Goal: Task Accomplishment & Management: Manage account settings

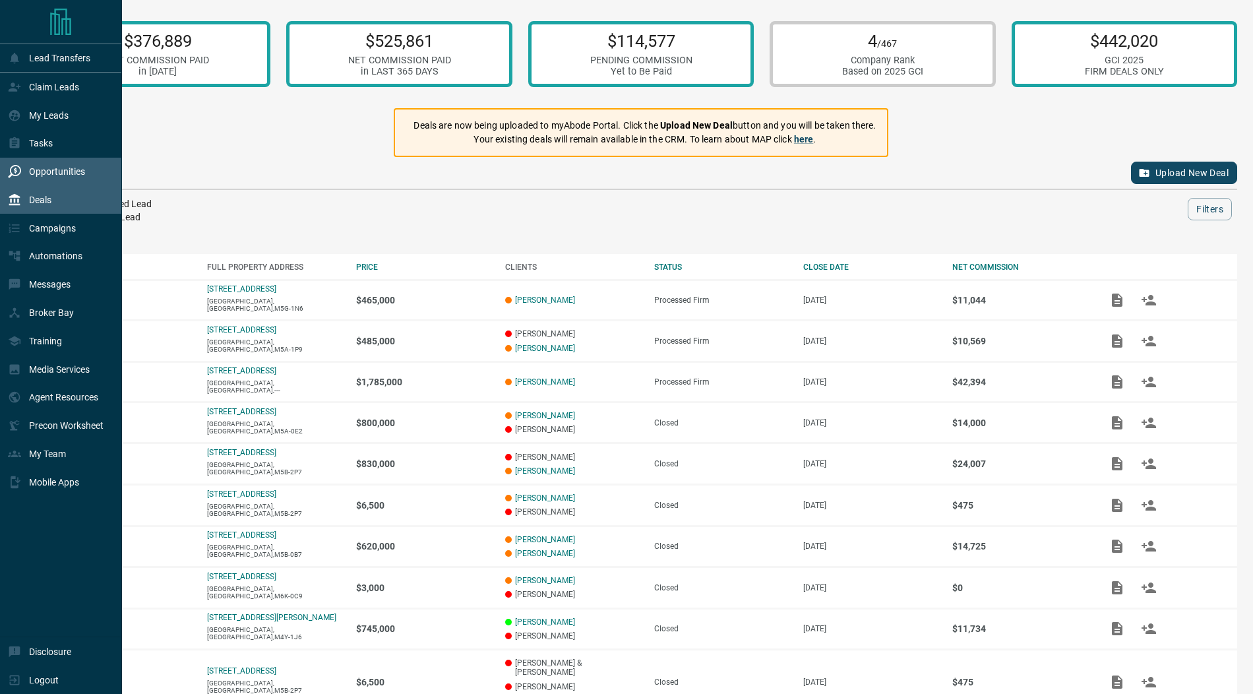
click at [18, 166] on icon at bounding box center [14, 171] width 13 height 13
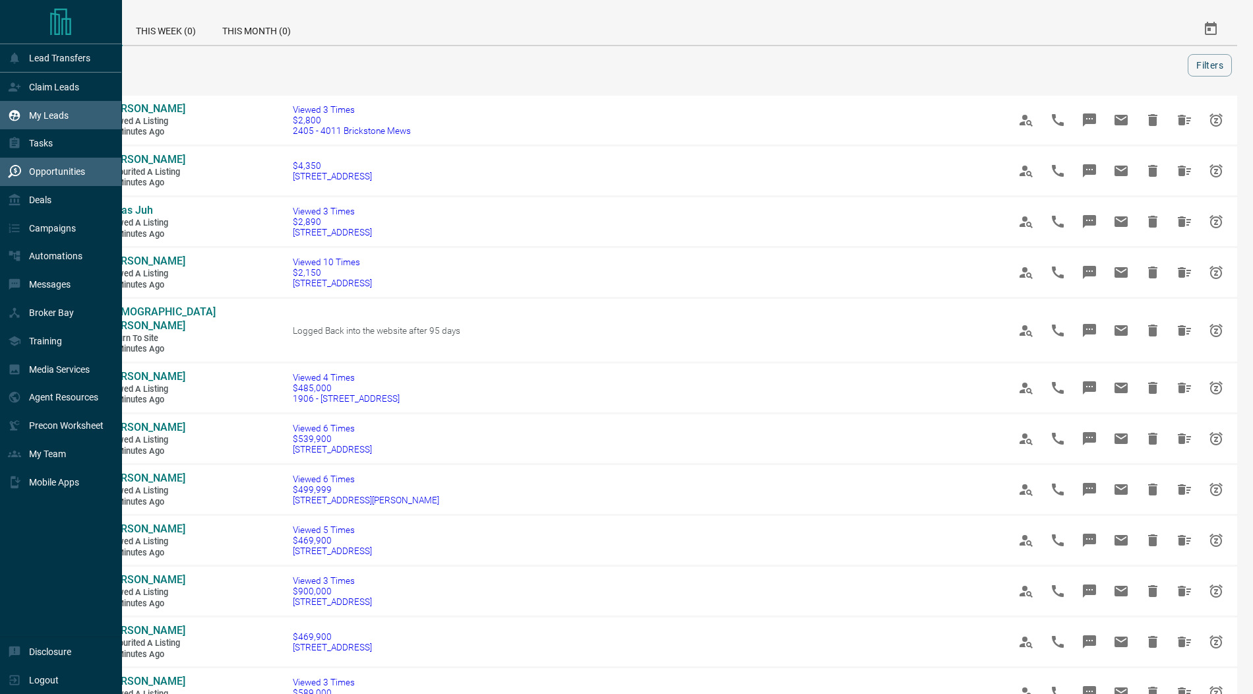
click at [47, 116] on p "My Leads" at bounding box center [49, 115] width 40 height 11
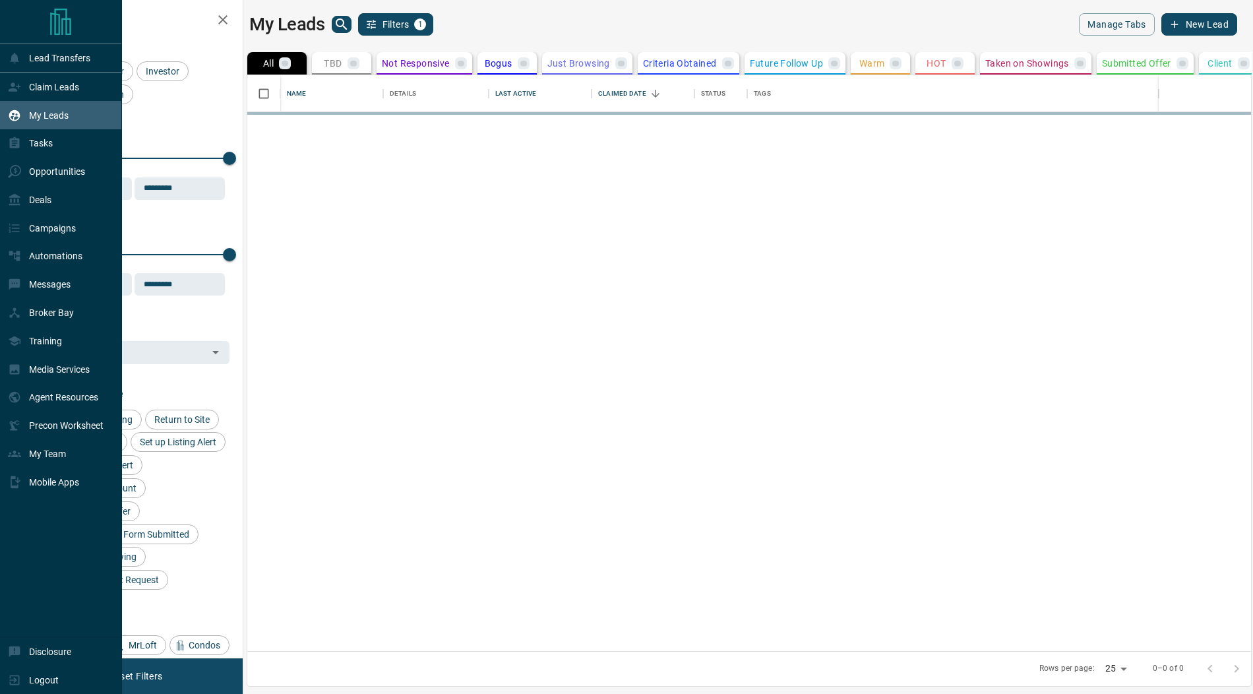
scroll to position [576, 1004]
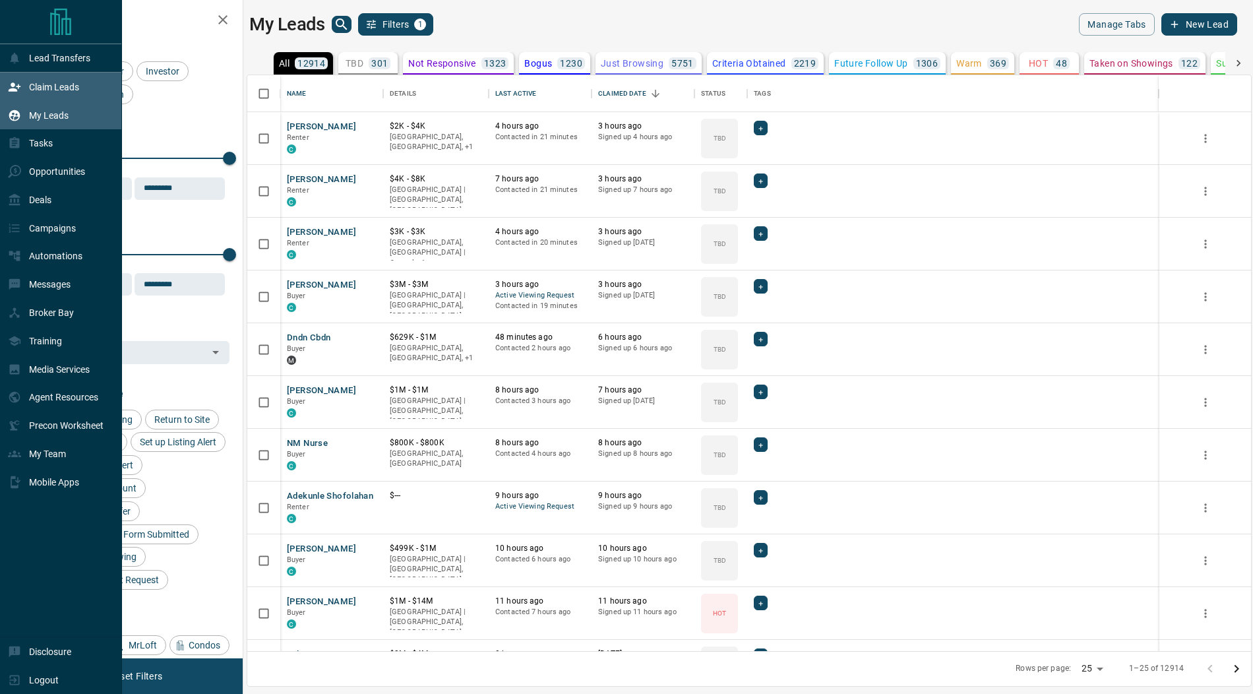
click at [50, 85] on p "Claim Leads" at bounding box center [54, 87] width 50 height 11
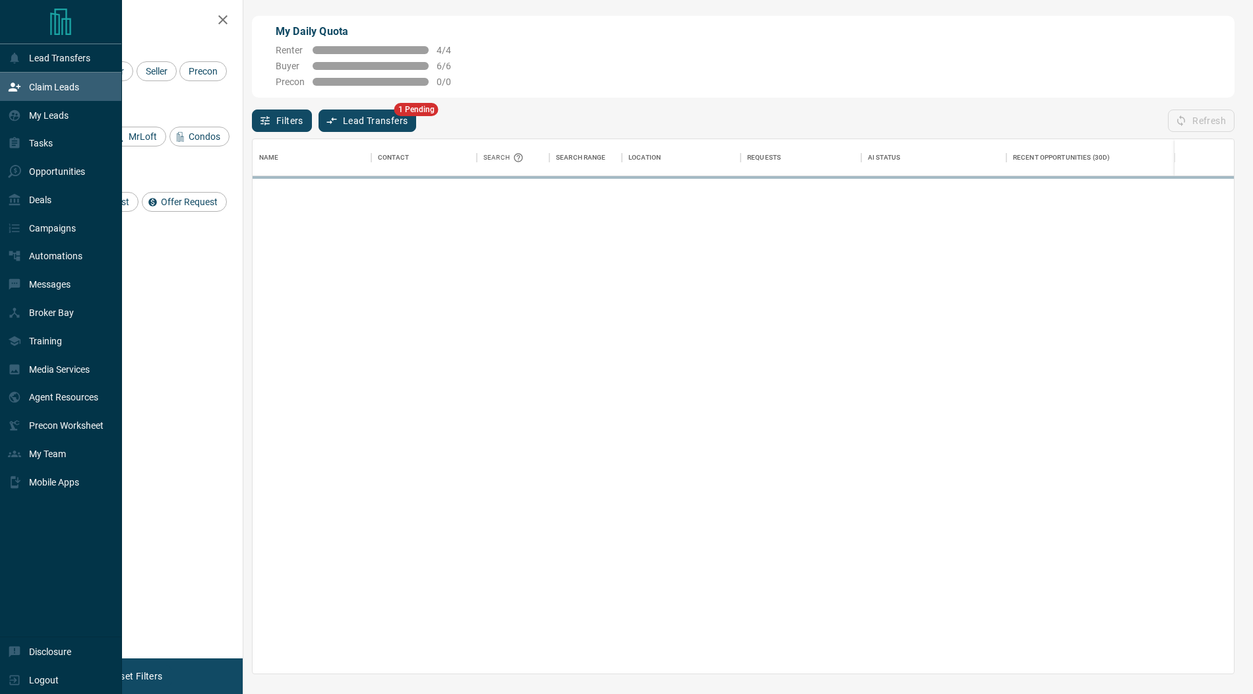
scroll to position [534, 981]
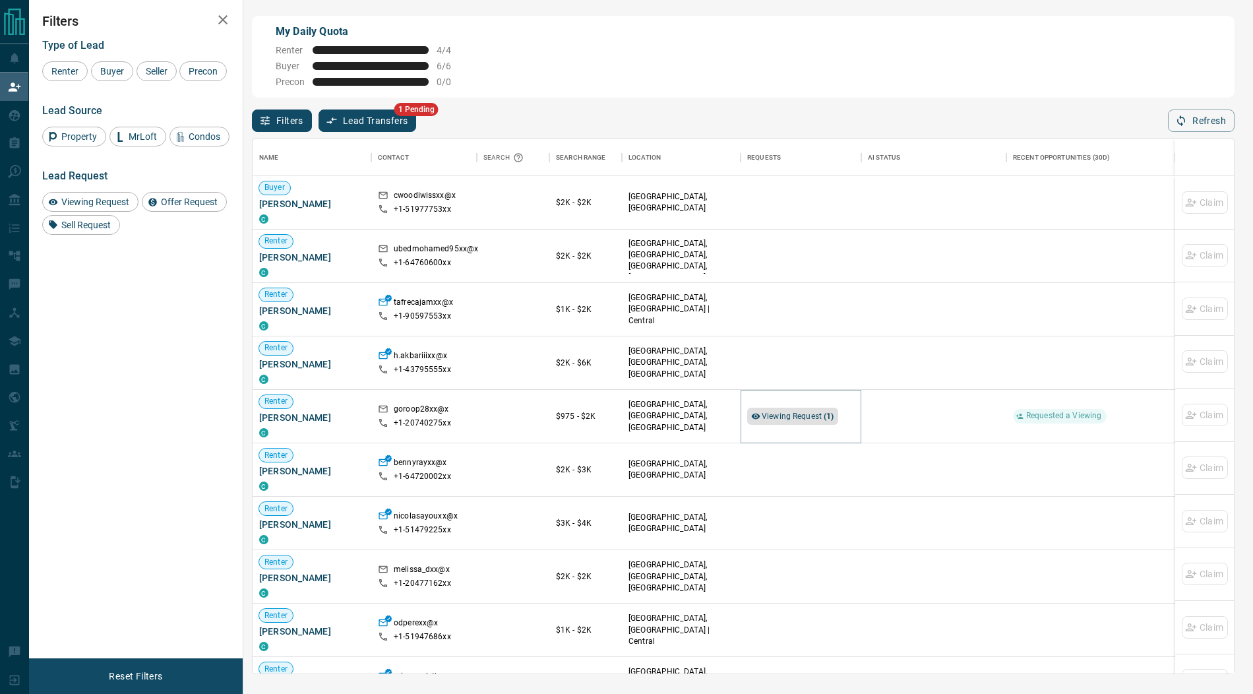
click at [816, 413] on span "Viewing Request ( 1 )" at bounding box center [798, 415] width 73 height 9
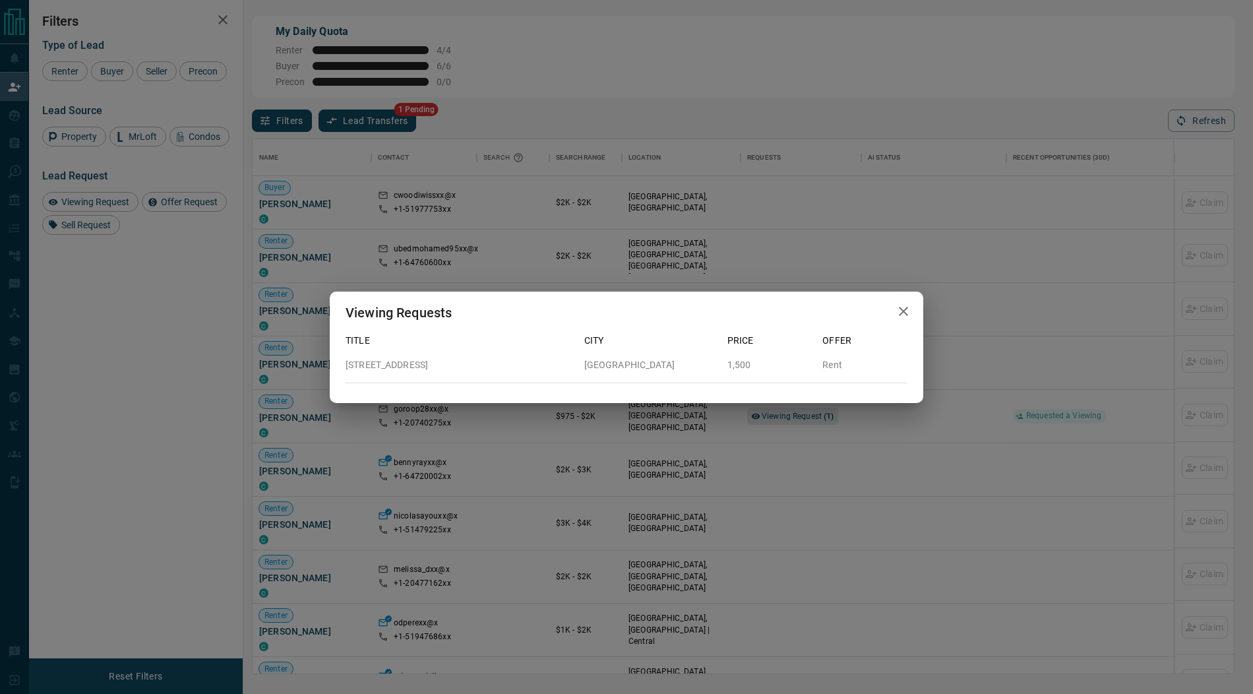
click at [903, 316] on icon "button" at bounding box center [904, 311] width 16 height 16
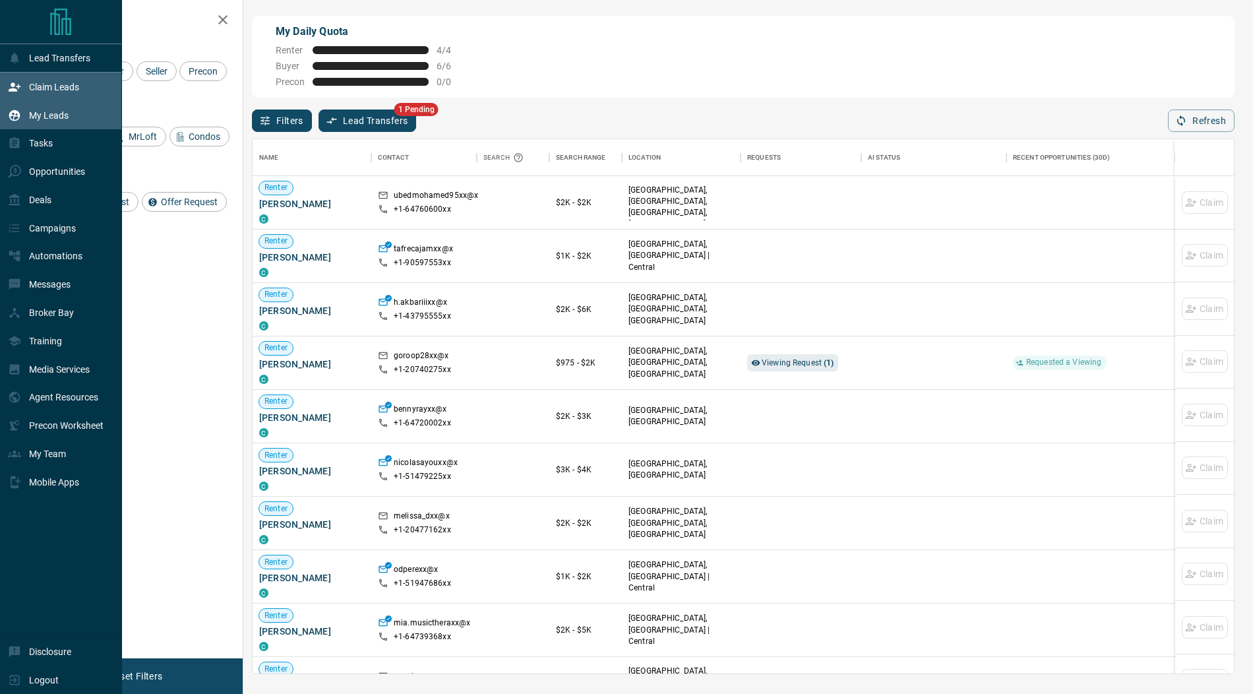
click at [32, 115] on p "My Leads" at bounding box center [49, 115] width 40 height 11
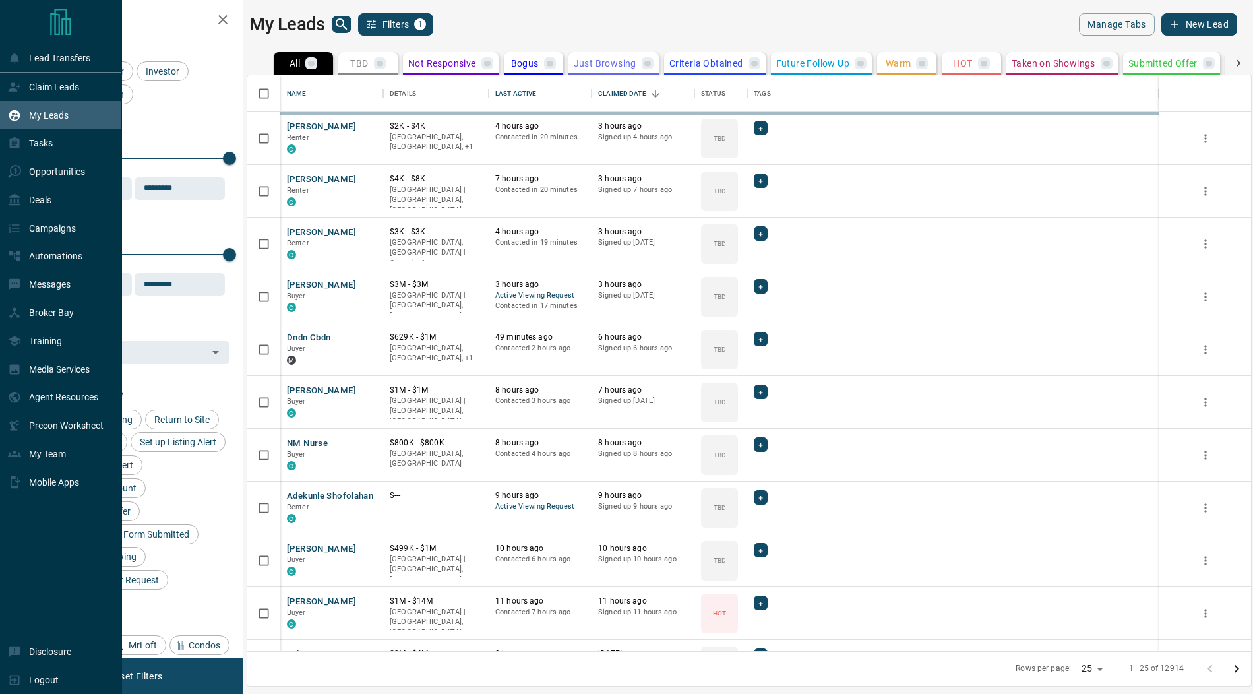
scroll to position [576, 1004]
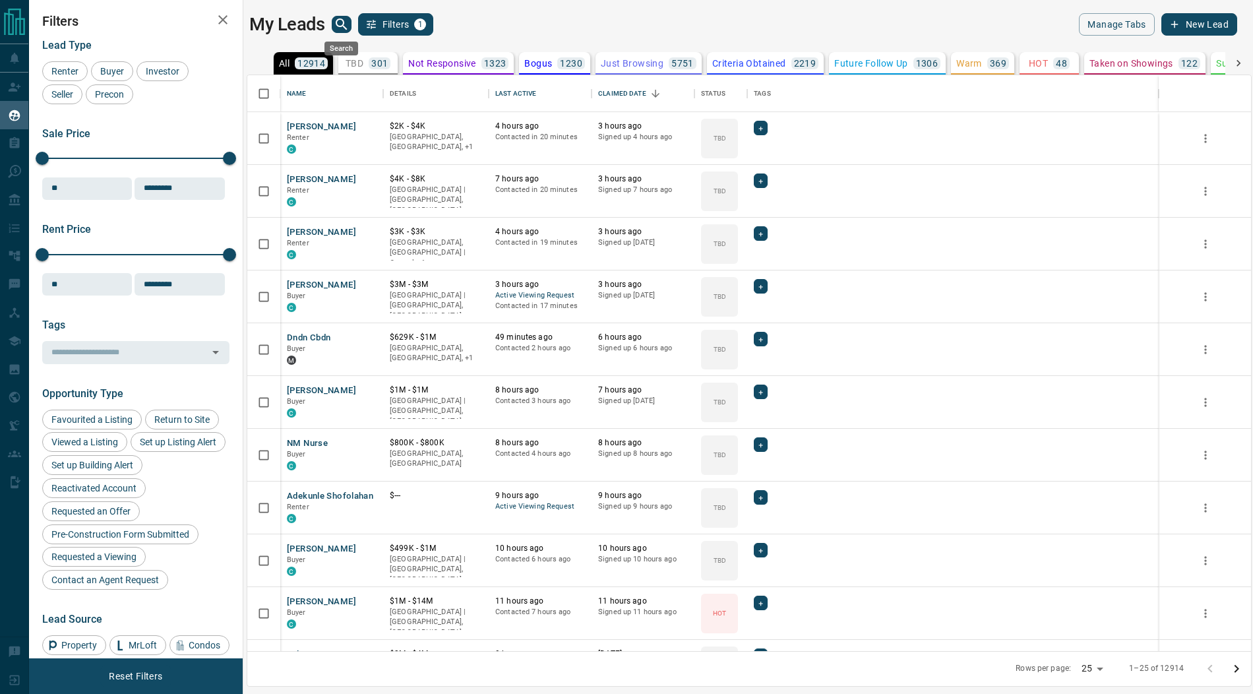
click at [344, 26] on icon "search button" at bounding box center [341, 23] width 11 height 11
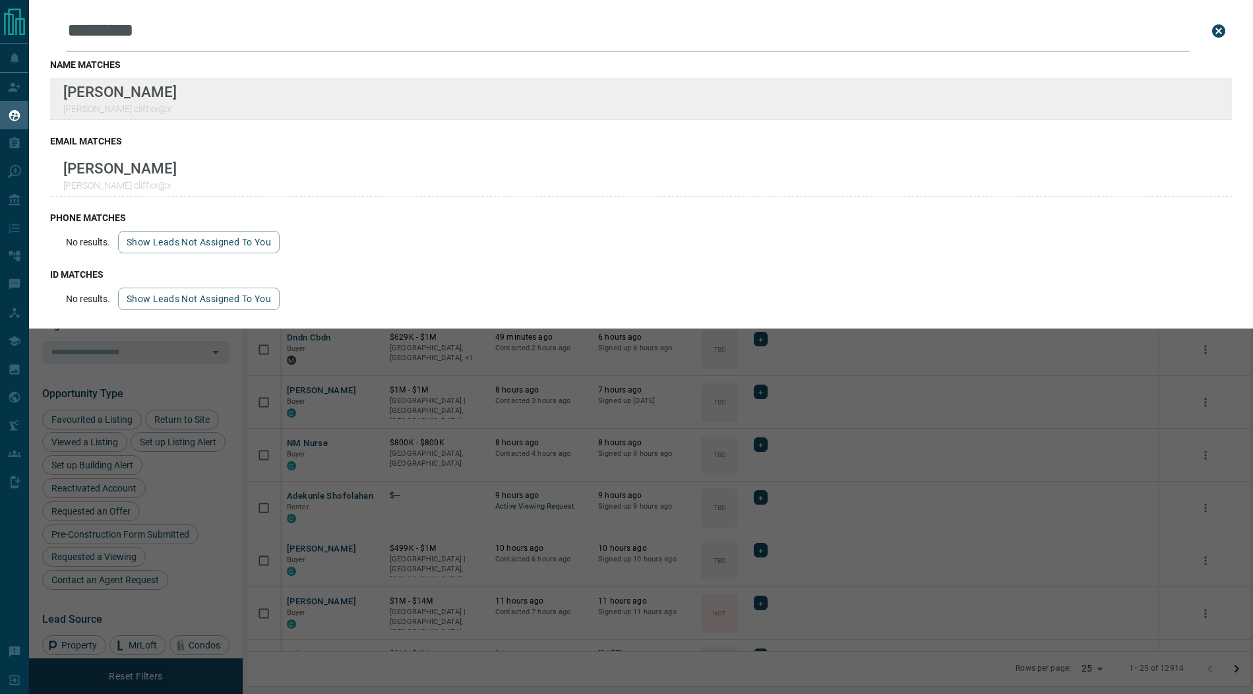
type input "*********"
click at [0, 0] on div "Lead Transfers Claim Leads My Leads Tasks Opportunities Deals Campaigns Automat…" at bounding box center [626, 338] width 1253 height 677
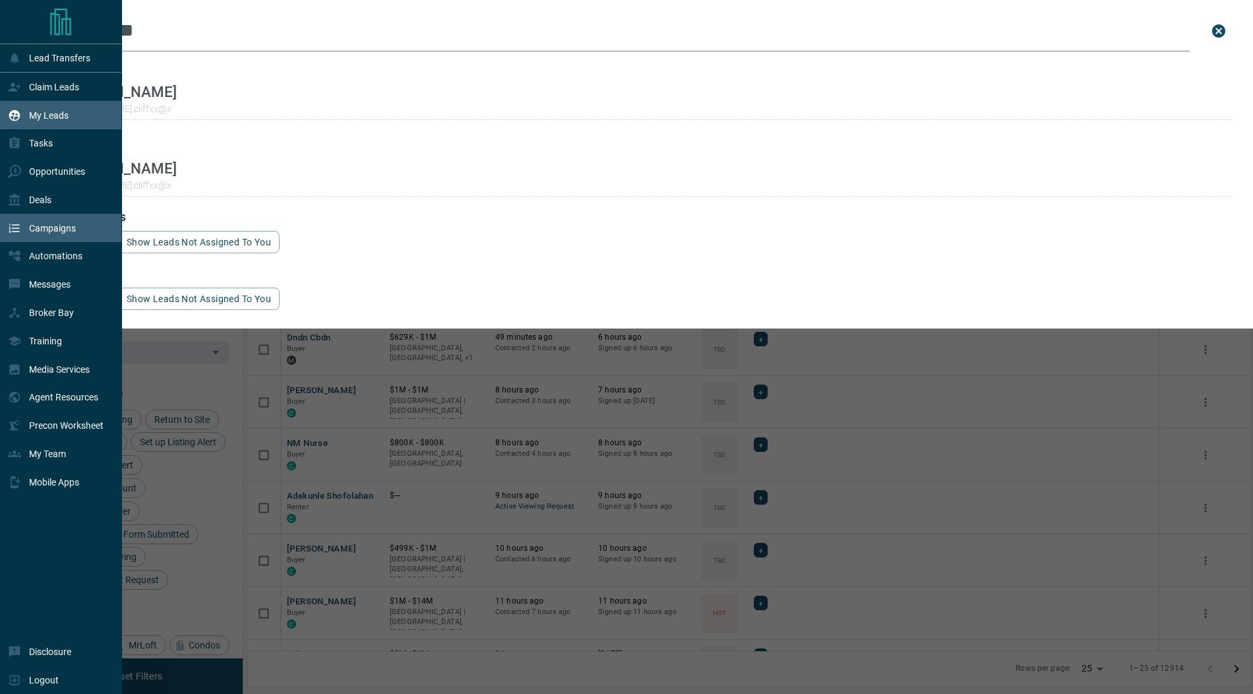
click at [73, 228] on p "Campaigns" at bounding box center [52, 228] width 47 height 11
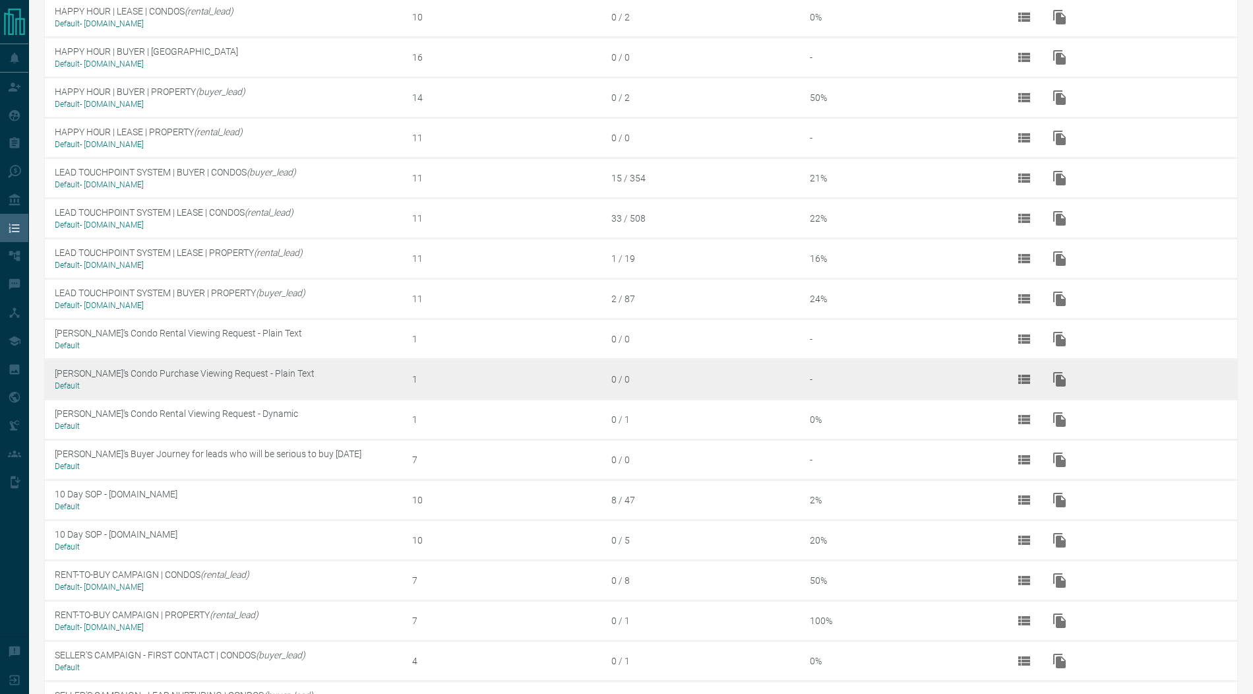
scroll to position [659, 0]
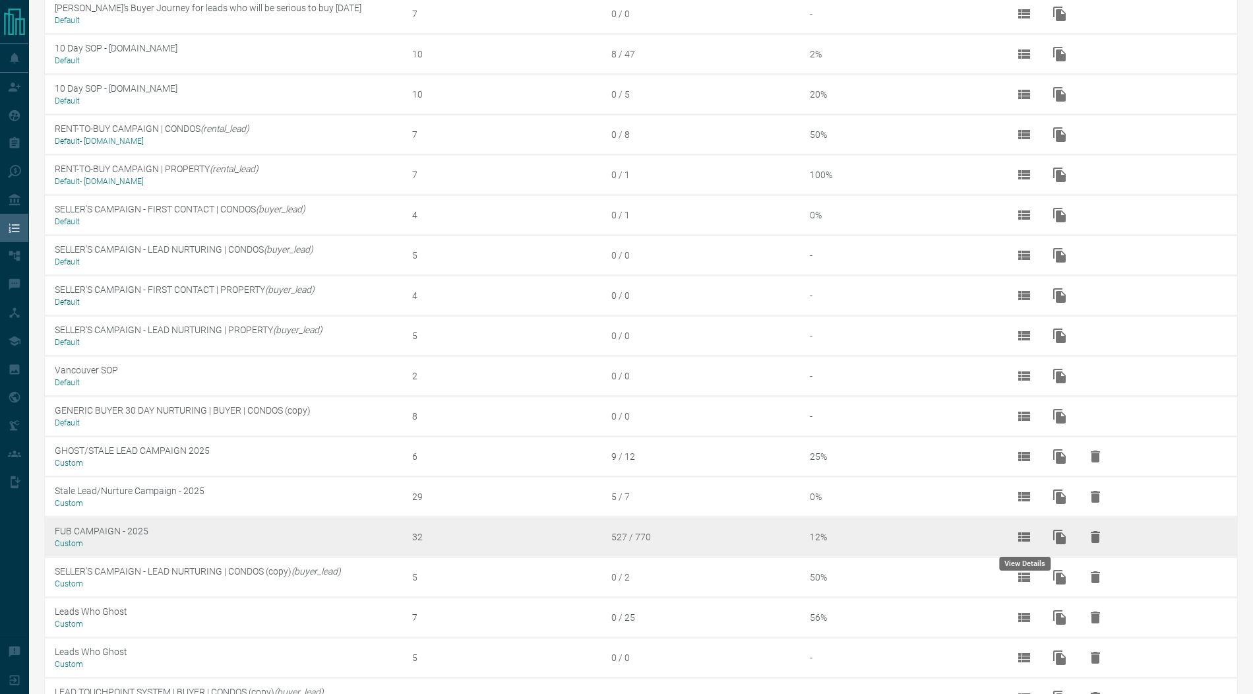
click at [1023, 533] on icon "View Details" at bounding box center [1024, 537] width 16 height 16
